Goal: Task Accomplishment & Management: Use online tool/utility

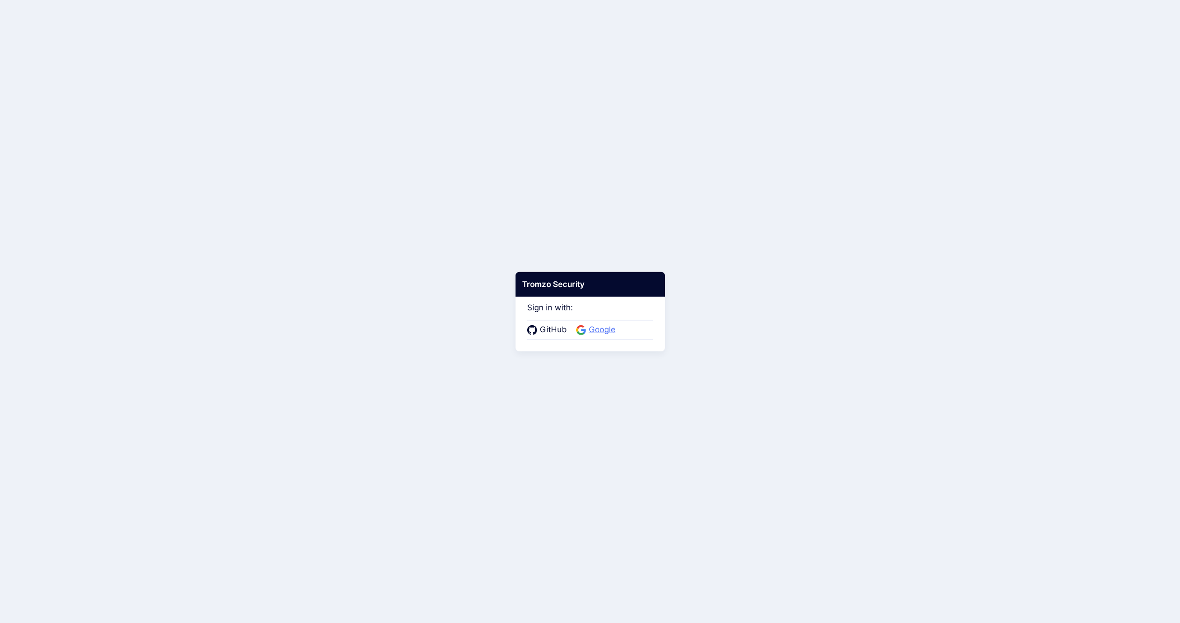
click at [603, 328] on span "Google" at bounding box center [602, 330] width 32 height 12
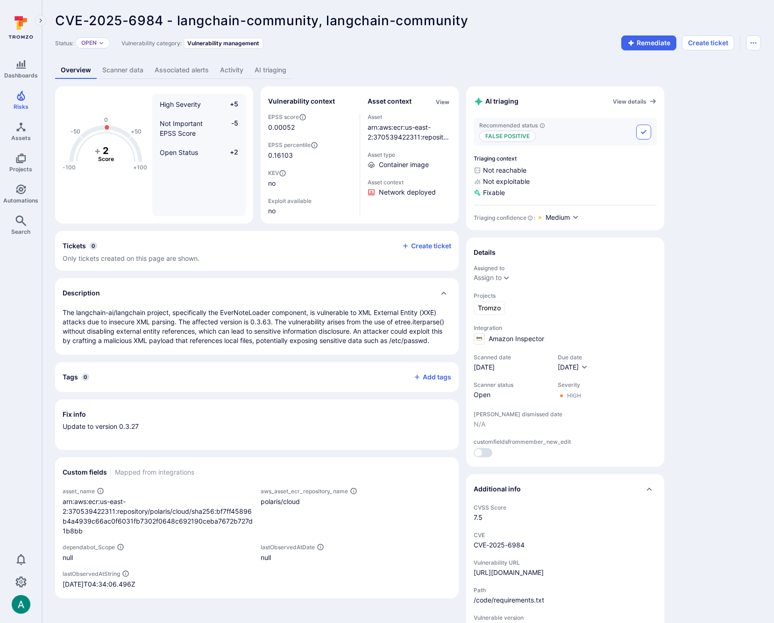
click at [640, 130] on icon "Accept recommended status" at bounding box center [643, 131] width 7 height 7
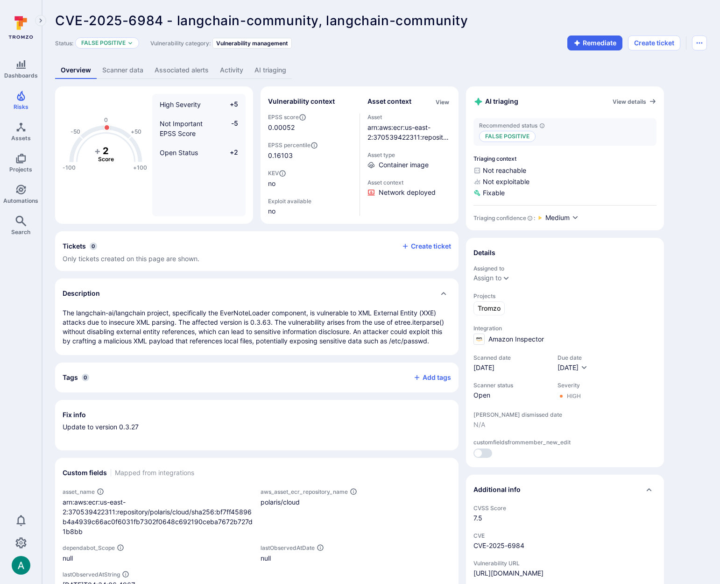
click at [268, 69] on link "AI triaging" at bounding box center [270, 70] width 43 height 17
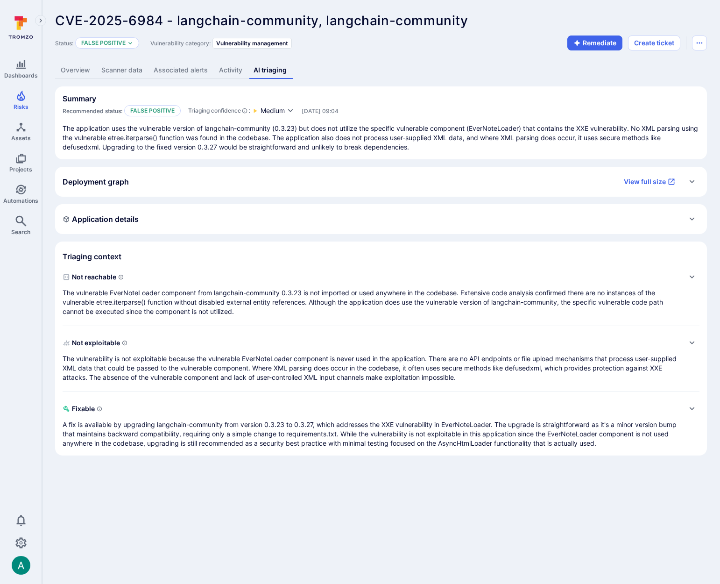
click at [232, 70] on link "Activity" at bounding box center [230, 70] width 35 height 17
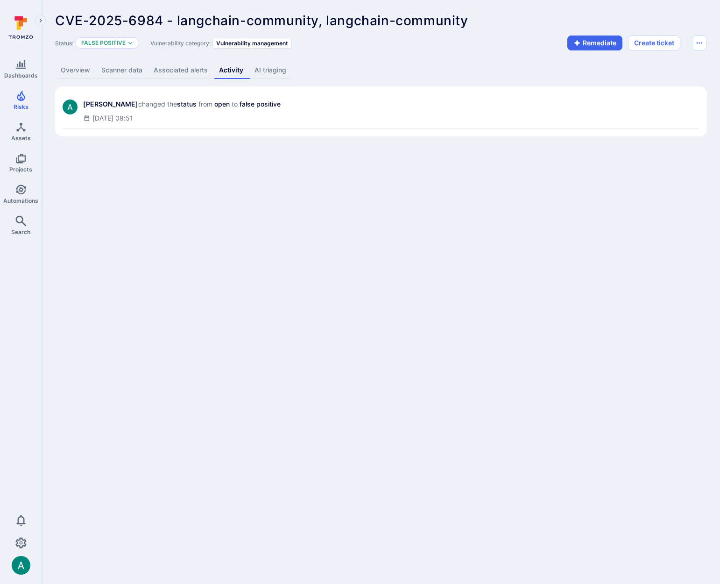
click at [264, 72] on link "AI triaging" at bounding box center [270, 70] width 43 height 17
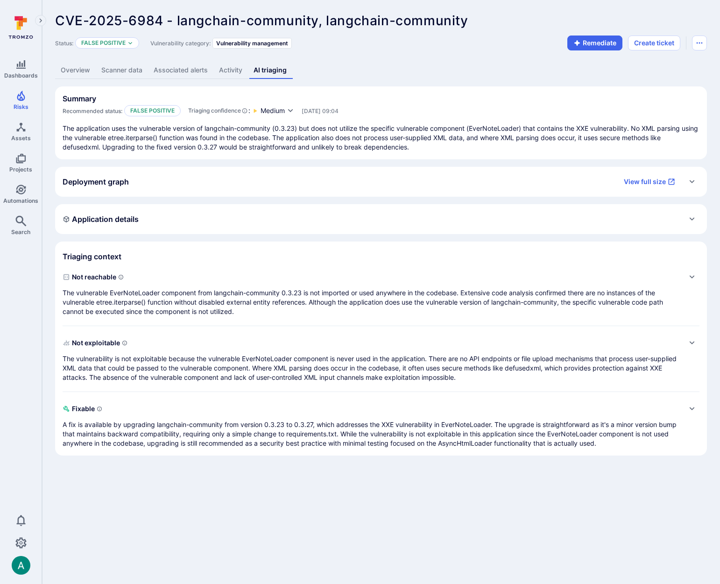
click at [72, 72] on link "Overview" at bounding box center [75, 70] width 41 height 17
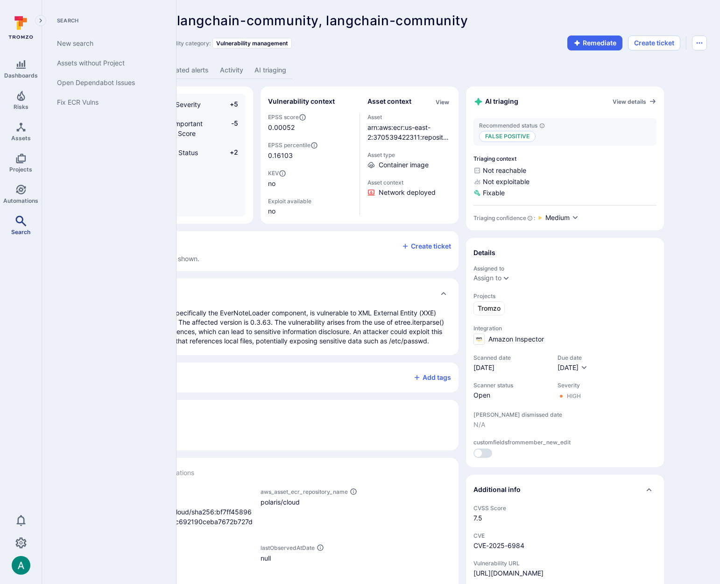
click at [18, 221] on icon "Search" at bounding box center [20, 220] width 11 height 11
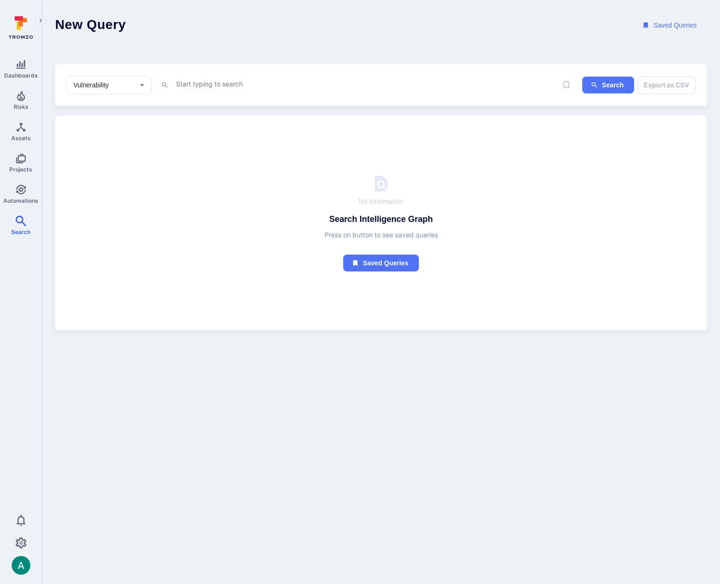
click at [366, 84] on textarea "Intelligence Graph search area" at bounding box center [366, 84] width 382 height 12
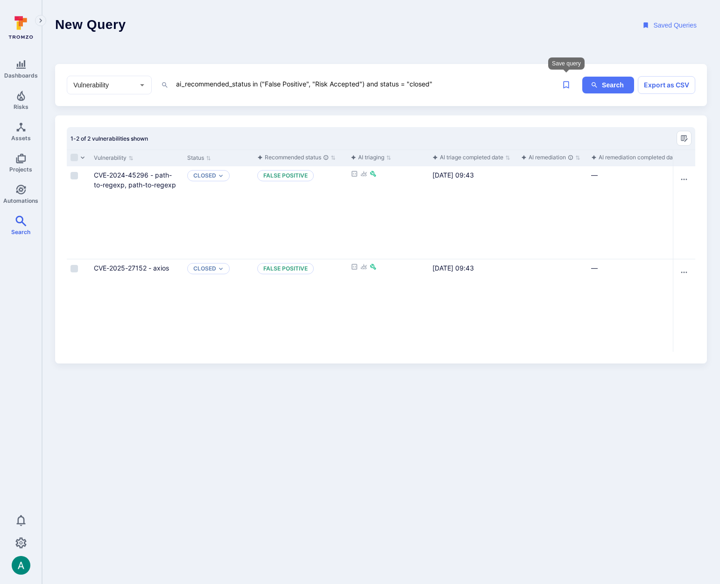
type textarea "ai_recommended_status in ("False Positive", "Risk Accepted") and status = "clos…"
click at [563, 85] on icon "Save query" at bounding box center [566, 85] width 10 height 10
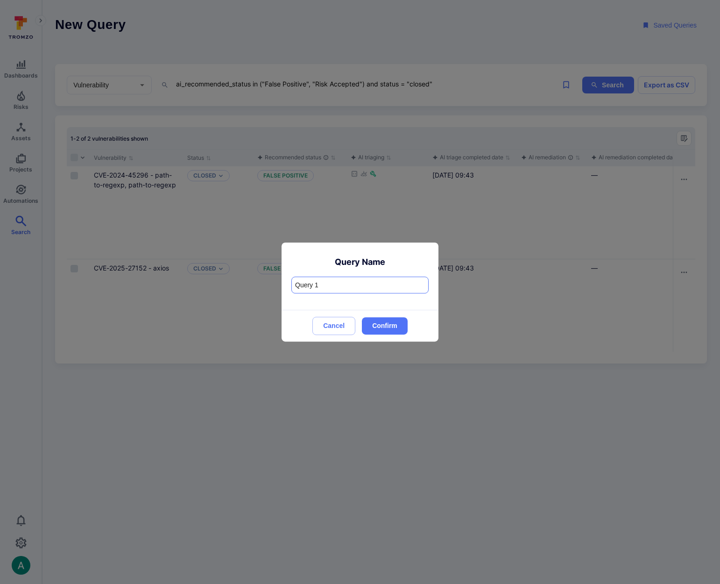
drag, startPoint x: 339, startPoint y: 287, endPoint x: 273, endPoint y: 280, distance: 66.2
click at [273, 280] on div "Query Name Query 1 ​ Cancel Confirm" at bounding box center [360, 292] width 720 height 584
type input "R"
type input "Closed and Risk Accepted"
click at [387, 333] on button "Confirm" at bounding box center [385, 325] width 46 height 17
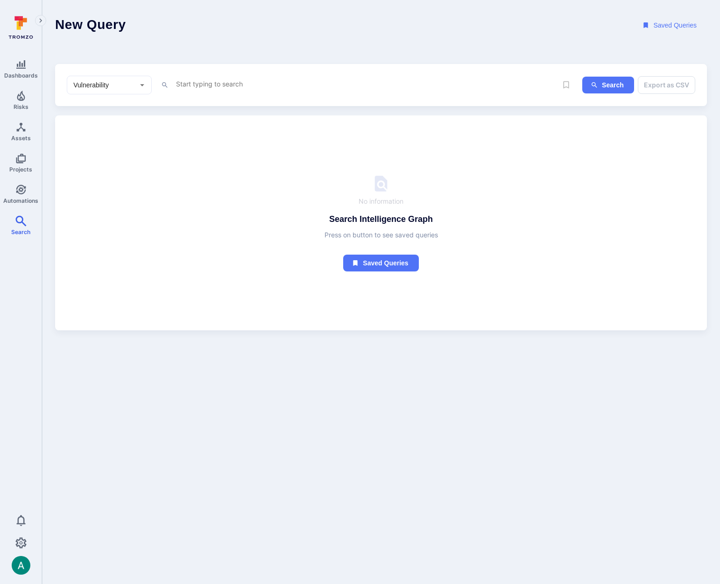
click at [689, 21] on button "Saved Queries" at bounding box center [669, 25] width 73 height 17
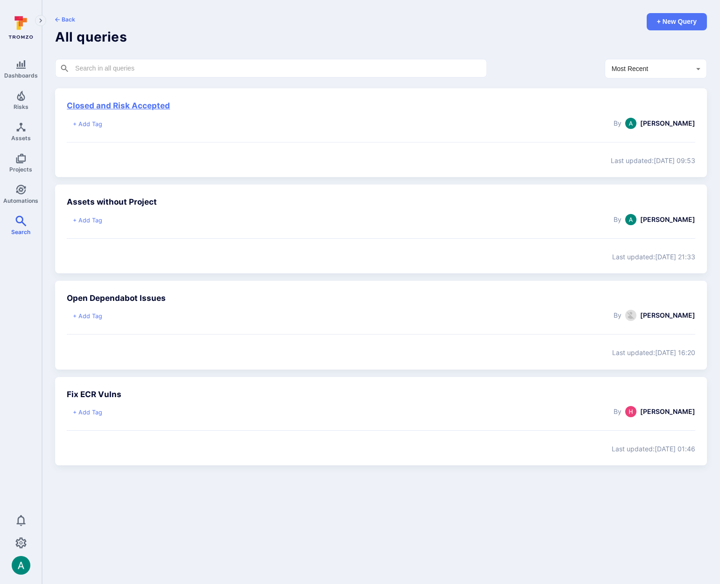
click at [146, 104] on link "Closed and Risk Accepted" at bounding box center [118, 105] width 103 height 9
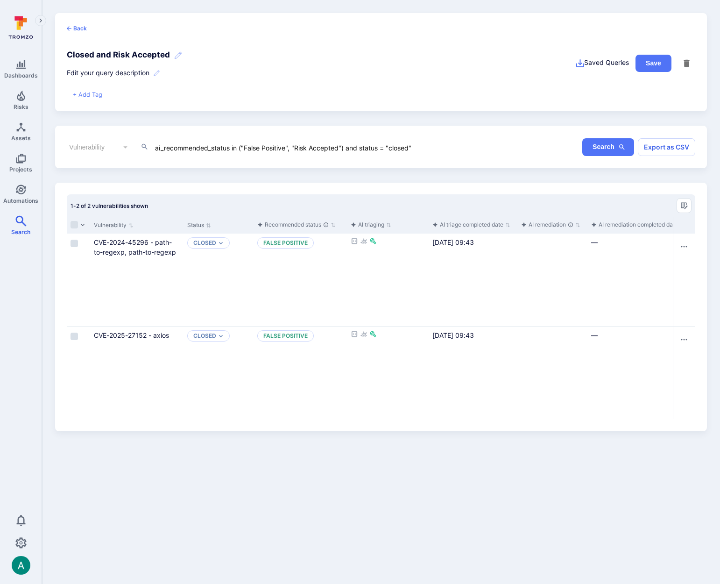
drag, startPoint x: 415, startPoint y: 148, endPoint x: 393, endPoint y: 148, distance: 22.0
click at [415, 148] on textarea "ai_recommended_status in ("False Positive", "Risk Accepted") and status = "clos…" at bounding box center [330, 147] width 352 height 10
drag, startPoint x: 382, startPoint y: 148, endPoint x: 457, endPoint y: 146, distance: 75.2
click at [457, 146] on textarea "ai_recommended_status in ("False Positive", "Risk Accepted") and status = "clos…" at bounding box center [330, 147] width 352 height 10
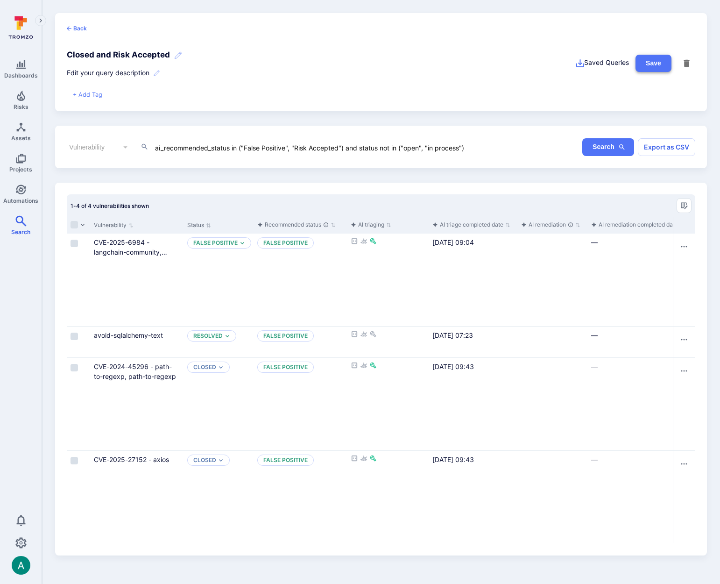
type textarea "ai_recommended_status in ("False Positive", "Risk Accepted") and status not in …"
click at [654, 59] on button "Save" at bounding box center [653, 63] width 36 height 17
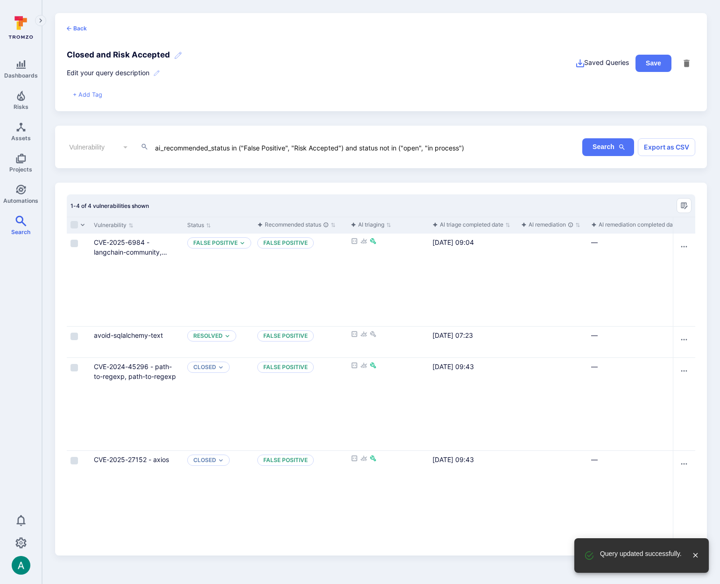
click at [341, 0] on html "Dashboards Risks Assets Projects Automations Search 0 Search New search Closed …" at bounding box center [360, 292] width 720 height 584
click at [685, 205] on icon "Manage columns" at bounding box center [683, 205] width 7 height 7
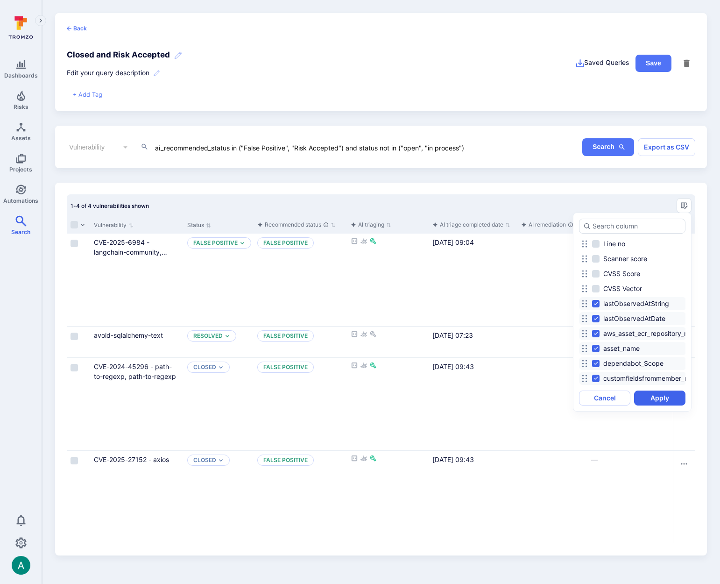
scroll to position [655, 0]
click at [463, 201] on div at bounding box center [360, 292] width 720 height 584
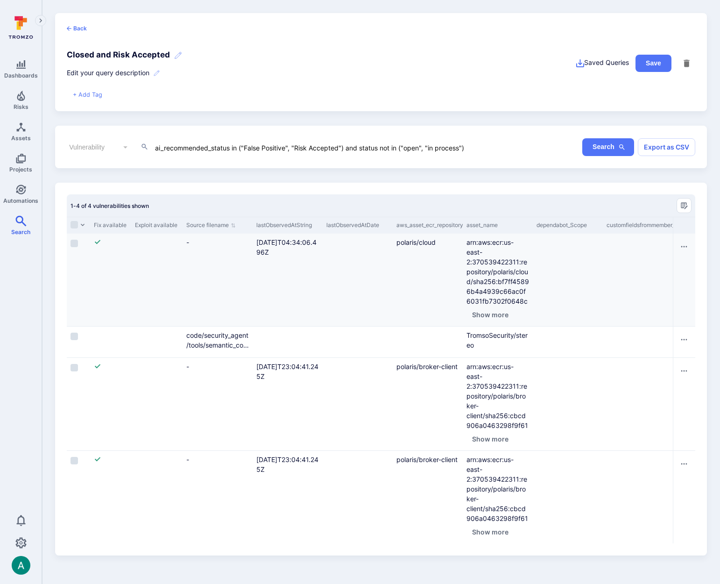
scroll to position [0, 1083]
click at [157, 73] on icon at bounding box center [157, 73] width 8 height 8
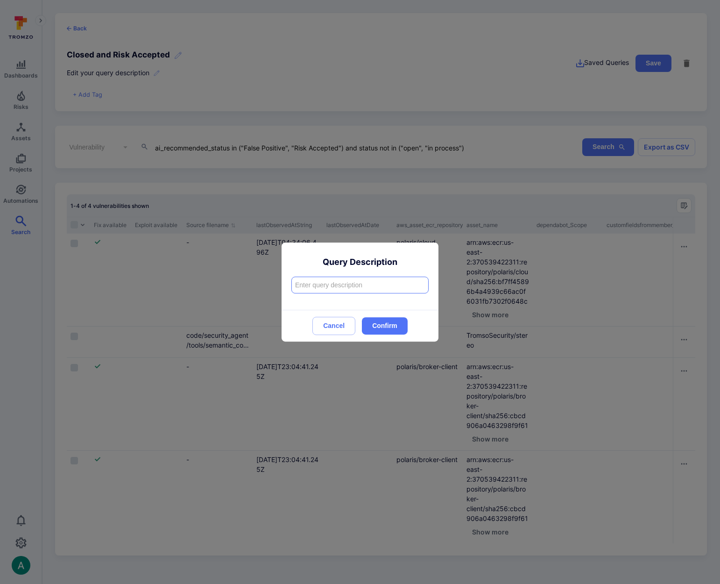
click at [385, 288] on input "text" at bounding box center [360, 285] width 136 height 16
click at [330, 323] on button "Cancel" at bounding box center [333, 326] width 43 height 18
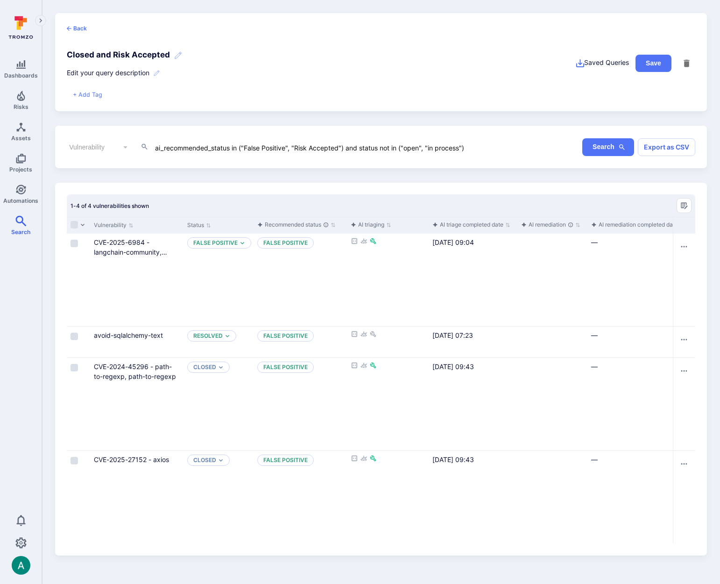
scroll to position [0, 0]
